Goal: Transaction & Acquisition: Purchase product/service

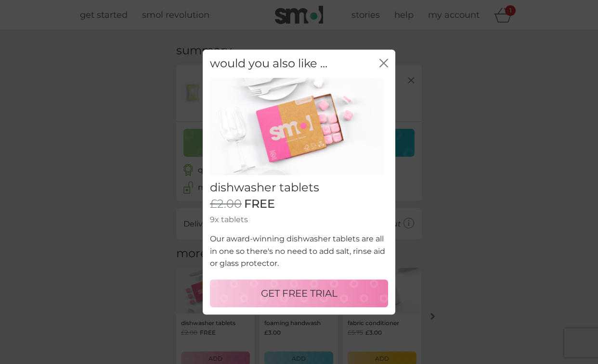
click at [382, 66] on icon "close" at bounding box center [383, 63] width 9 height 9
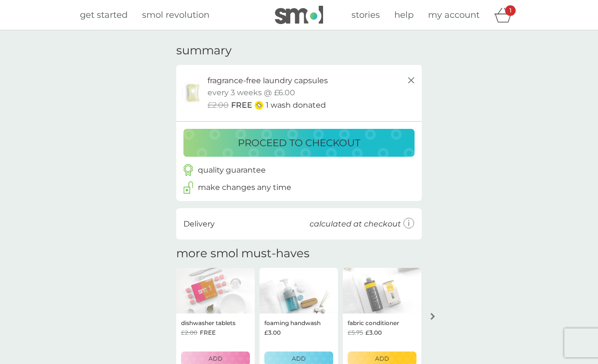
click at [345, 154] on button "proceed to checkout" at bounding box center [298, 143] width 231 height 28
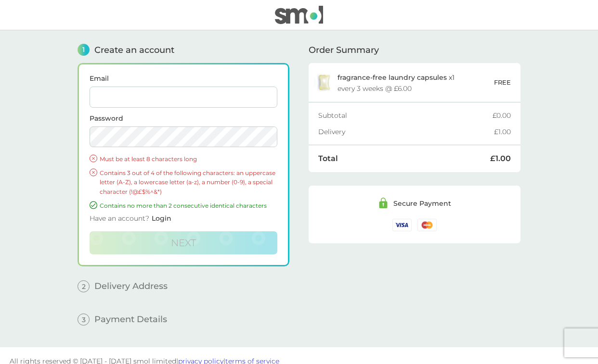
click at [150, 102] on input "Email" at bounding box center [183, 97] width 188 height 21
type input "elisha+uk2811@smolproducts.com"
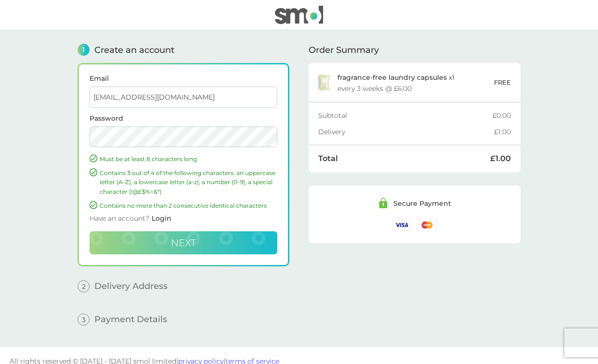
click at [166, 243] on button "Next" at bounding box center [183, 242] width 188 height 23
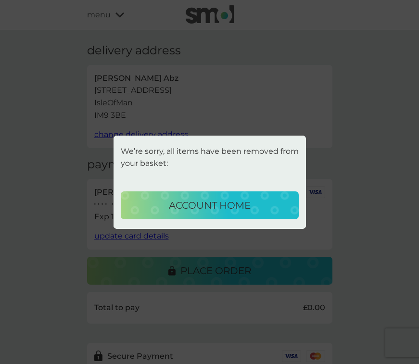
click at [230, 209] on p "account home" at bounding box center [210, 205] width 82 height 15
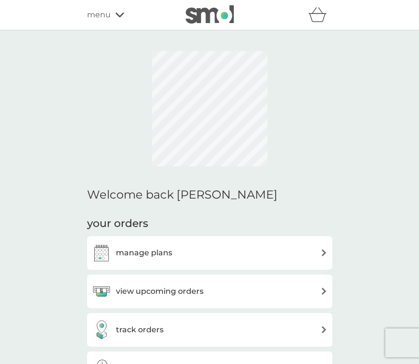
click at [120, 17] on icon at bounding box center [119, 15] width 9 height 6
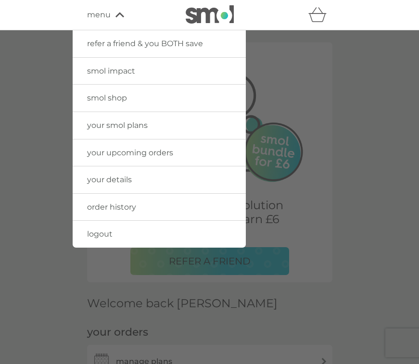
click at [122, 241] on link "logout" at bounding box center [159, 234] width 173 height 27
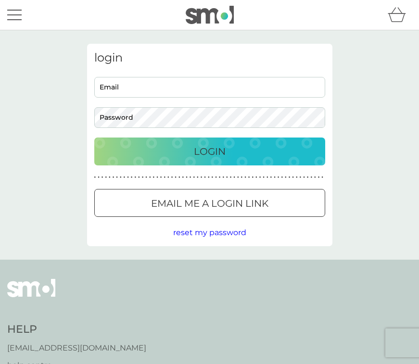
click at [169, 93] on input "Email" at bounding box center [209, 87] width 231 height 21
click at [164, 92] on input "Email" at bounding box center [209, 87] width 231 height 21
click at [248, 92] on input "Email" at bounding box center [209, 87] width 231 height 21
click at [264, 95] on input "Email" at bounding box center [209, 87] width 231 height 21
click at [295, 63] on h3 "login" at bounding box center [209, 58] width 231 height 14
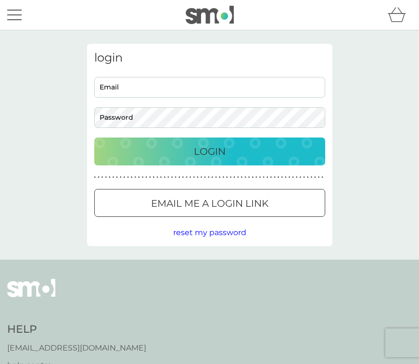
click at [264, 87] on input "Email" at bounding box center [209, 87] width 231 height 21
click at [263, 90] on input "Email" at bounding box center [209, 87] width 231 height 21
click at [247, 91] on input "Email" at bounding box center [209, 87] width 231 height 21
click at [16, 14] on div "menu" at bounding box center [14, 14] width 14 height 1
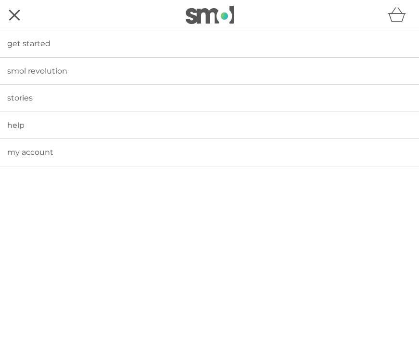
click at [34, 40] on span "get started" at bounding box center [28, 43] width 43 height 9
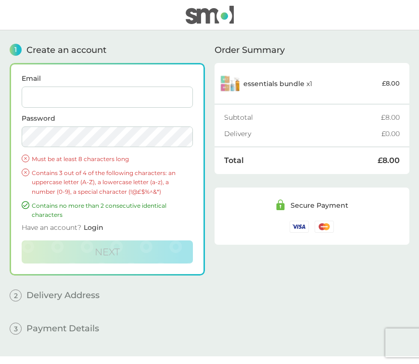
click at [105, 103] on input "Email" at bounding box center [107, 97] width 171 height 21
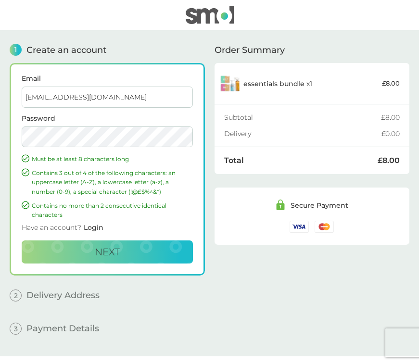
click at [70, 99] on input "elisha+uk2811@smolproducts.com" at bounding box center [107, 97] width 171 height 21
type input "[EMAIL_ADDRESS][DOMAIN_NAME]"
click at [89, 252] on button "Next" at bounding box center [107, 252] width 171 height 23
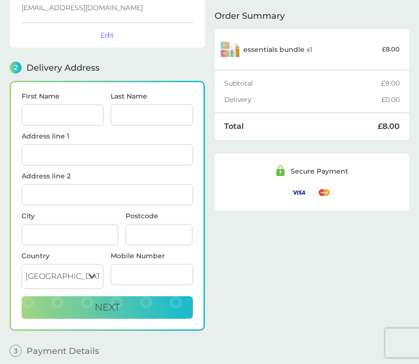
scroll to position [111, 0]
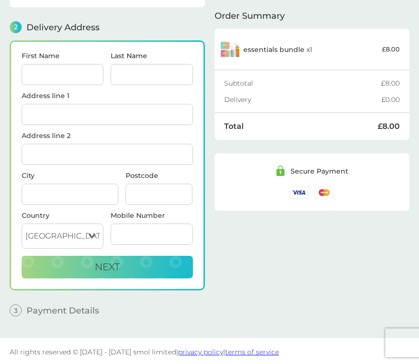
click at [68, 69] on input "First Name" at bounding box center [63, 74] width 82 height 21
type input "[DEMOGRAPHIC_DATA]"
type input "Oga"
type input "15"
type input "Ash Meadow Lea"
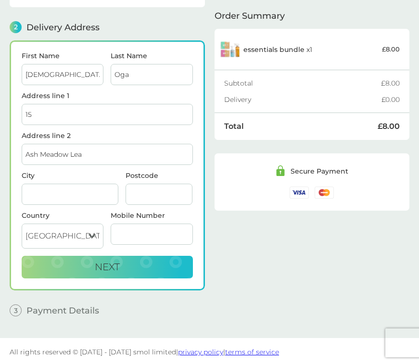
type input "[PERSON_NAME]"
type input "PR2 1RX"
type input "07716292849"
click at [76, 265] on button "Next" at bounding box center [107, 267] width 171 height 23
checkbox input "true"
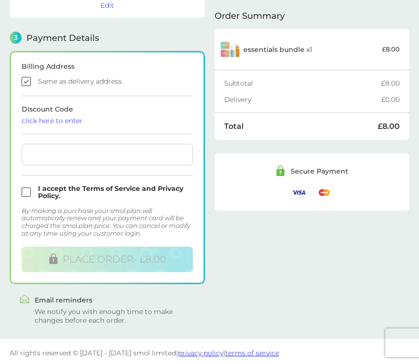
scroll to position [259, 0]
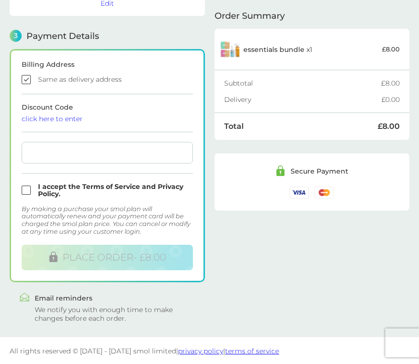
click at [70, 184] on input "checkbox" at bounding box center [107, 190] width 171 height 14
checkbox input "true"
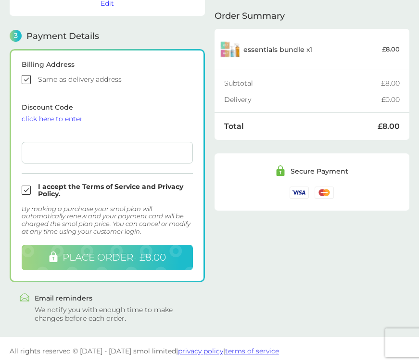
click at [81, 252] on span "PLACE ORDER - £8.00" at bounding box center [114, 258] width 103 height 12
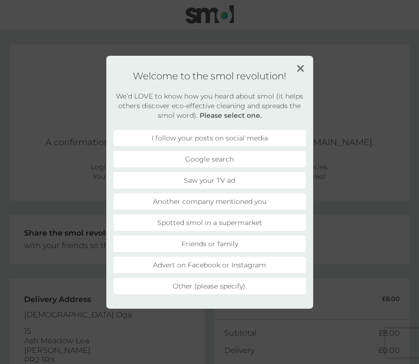
click at [301, 68] on img at bounding box center [300, 68] width 7 height 7
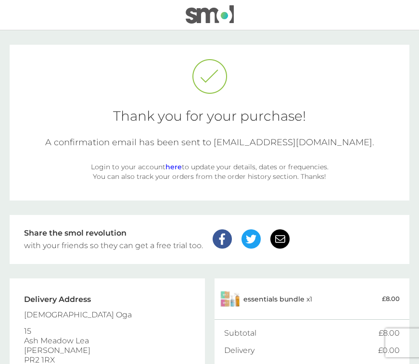
drag, startPoint x: 212, startPoint y: 141, endPoint x: 369, endPoint y: 142, distance: 156.9
click at [369, 142] on div "A confirmation email has been sent to [EMAIL_ADDRESS][DOMAIN_NAME]." at bounding box center [209, 142] width 371 height 11
copy div "[EMAIL_ADDRESS][DOMAIN_NAME]"
